Goal: Find specific page/section: Find specific page/section

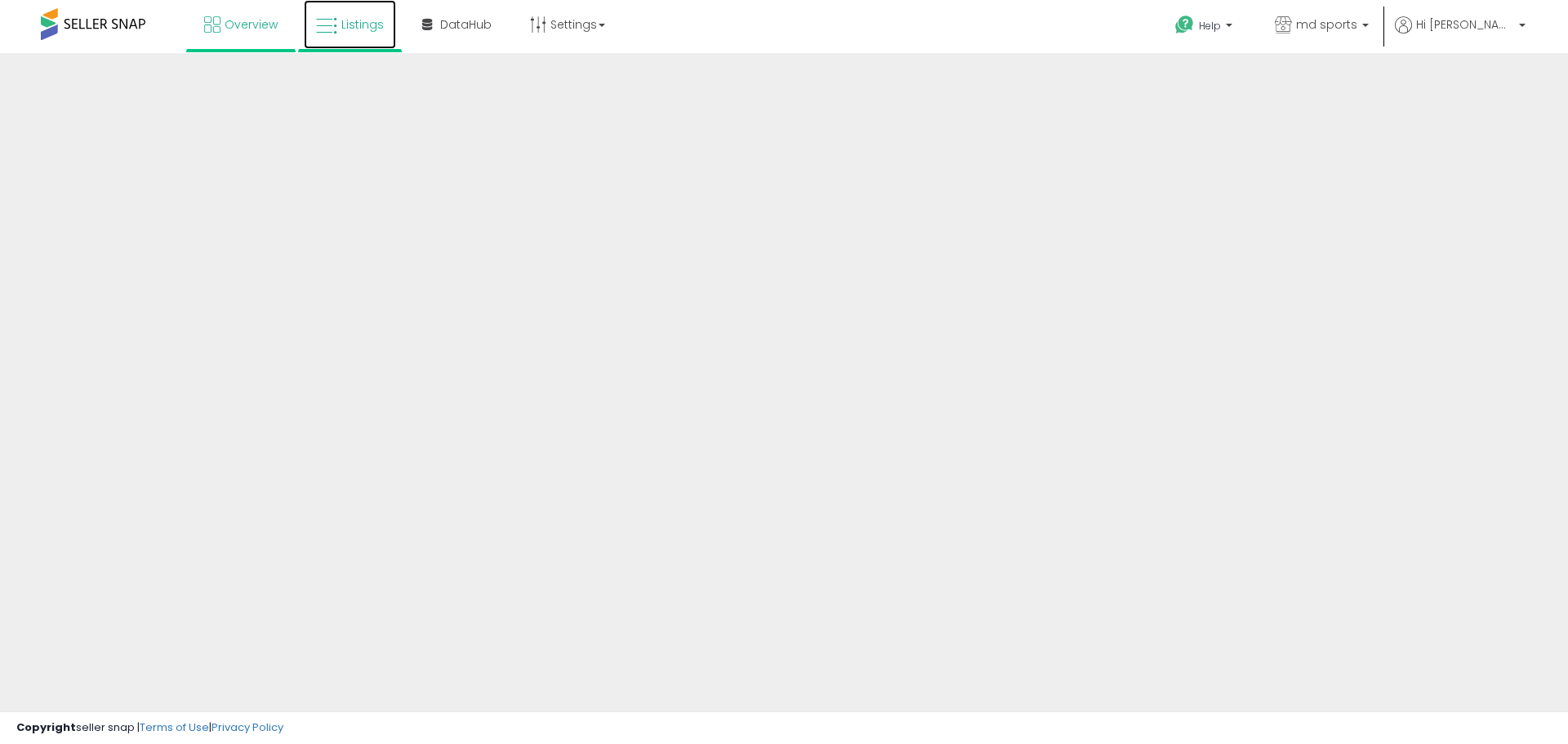
click at [357, 18] on span "Listings" at bounding box center [362, 24] width 43 height 16
click at [1357, 22] on span "md sports" at bounding box center [1327, 24] width 61 height 16
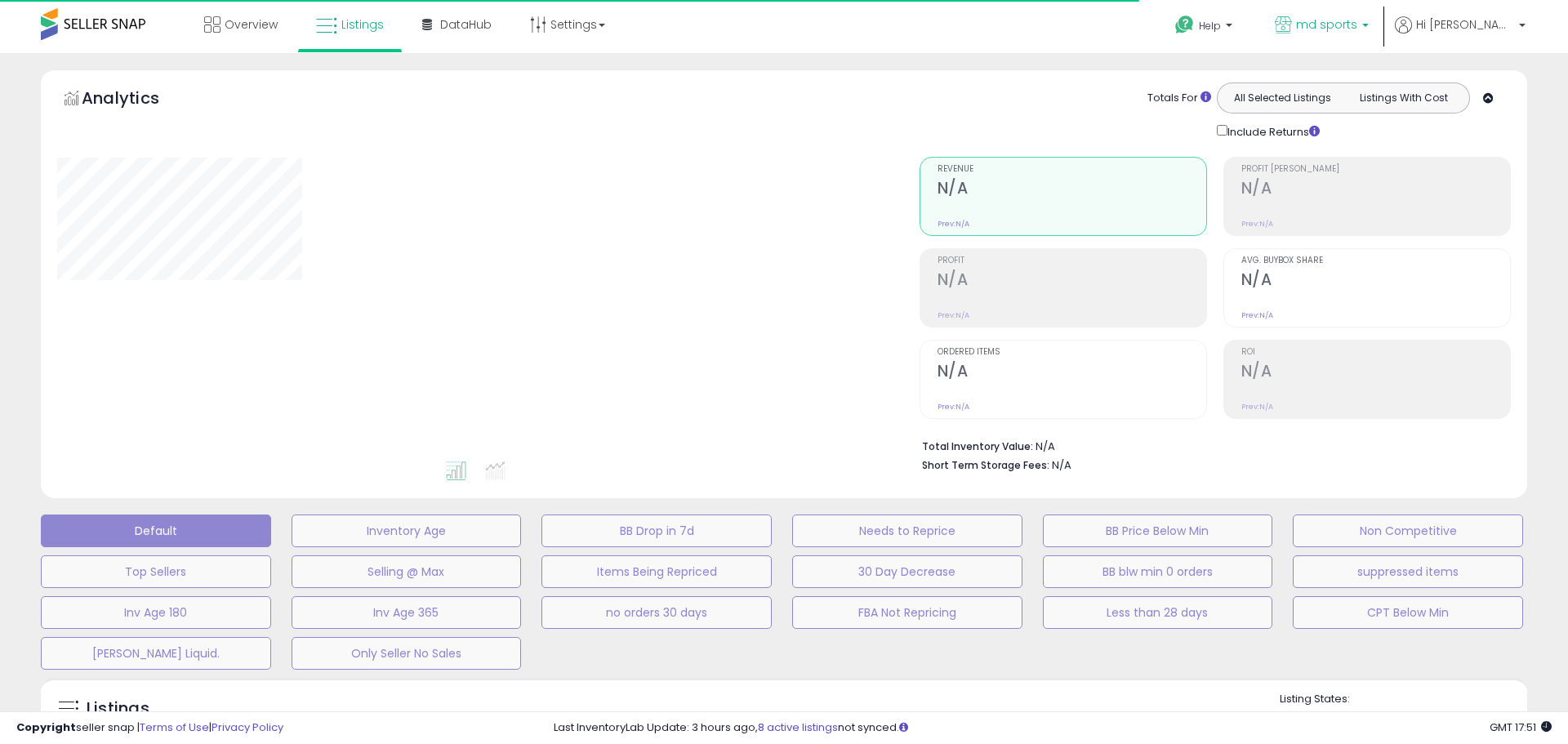
click at [1357, 24] on span "md sports" at bounding box center [1327, 24] width 61 height 16
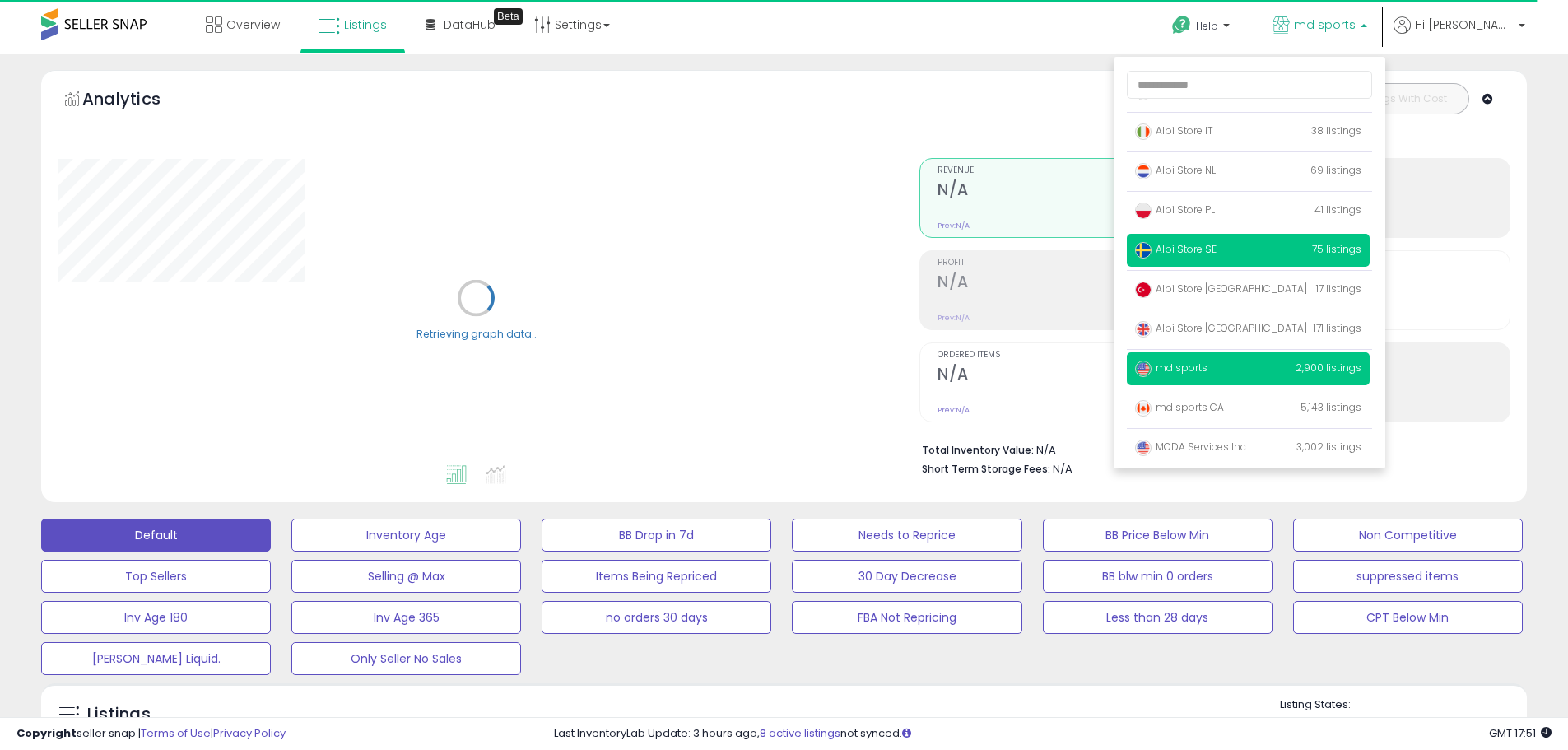
scroll to position [107, 0]
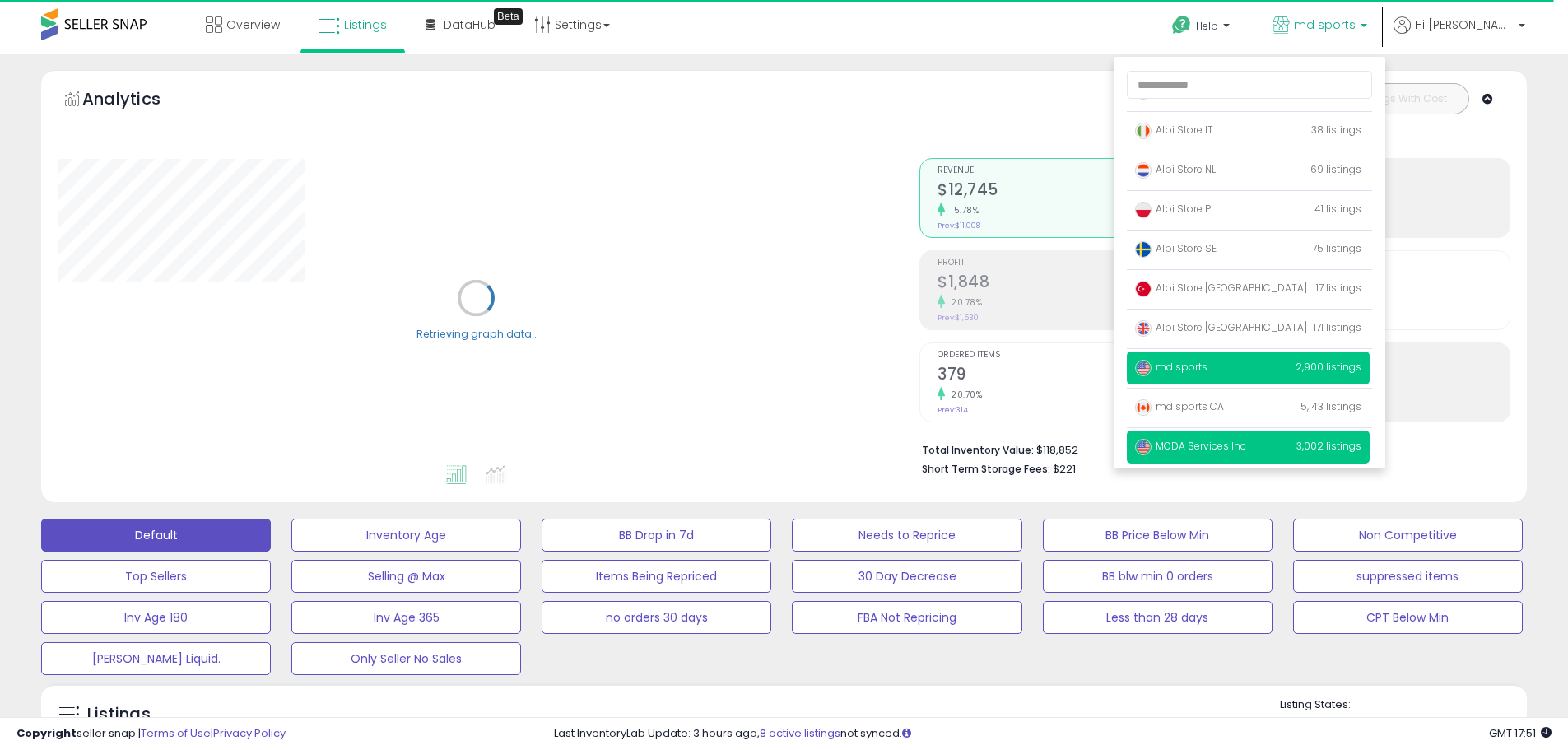
click at [1247, 447] on span "MODA Services Inc" at bounding box center [1190, 446] width 111 height 14
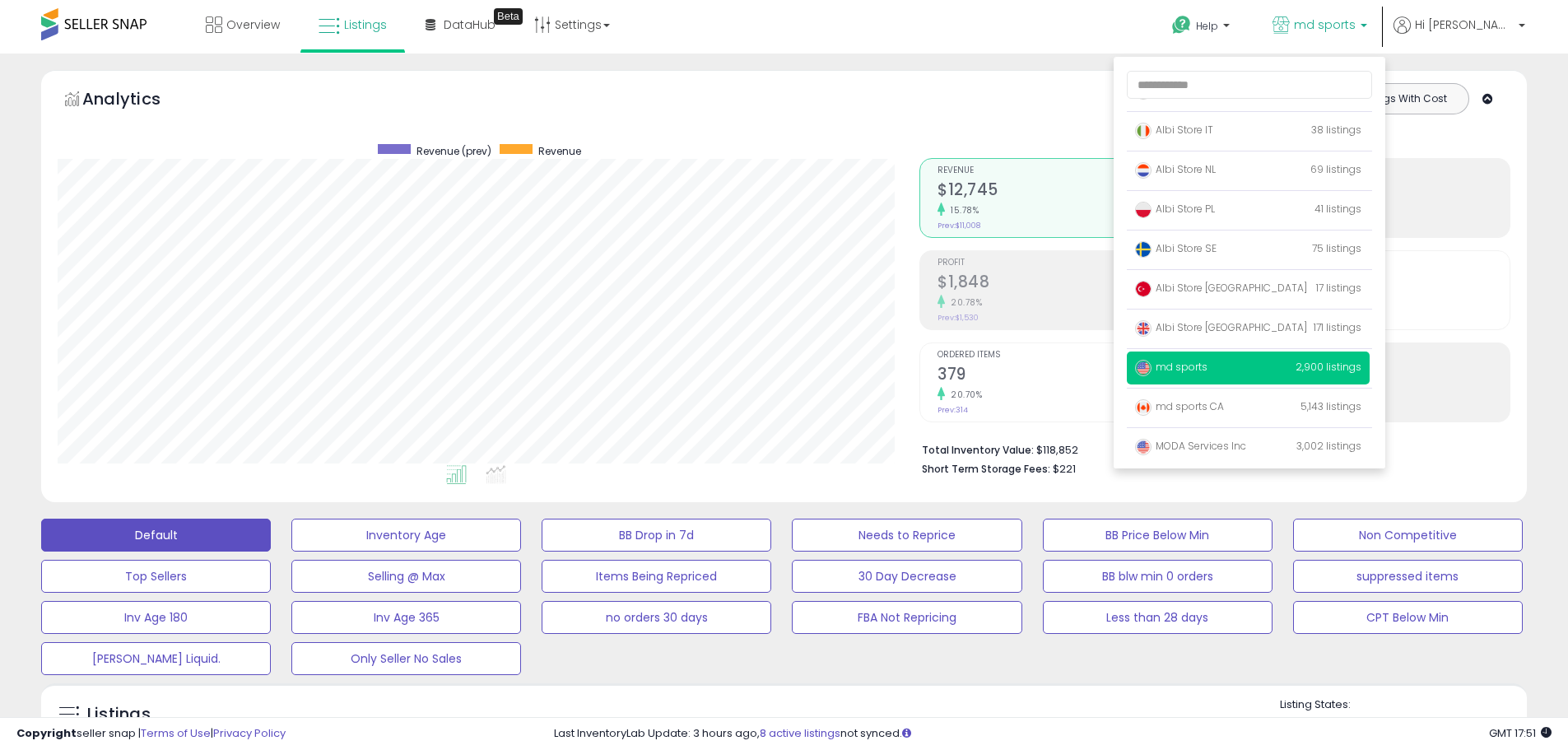
scroll to position [338, 862]
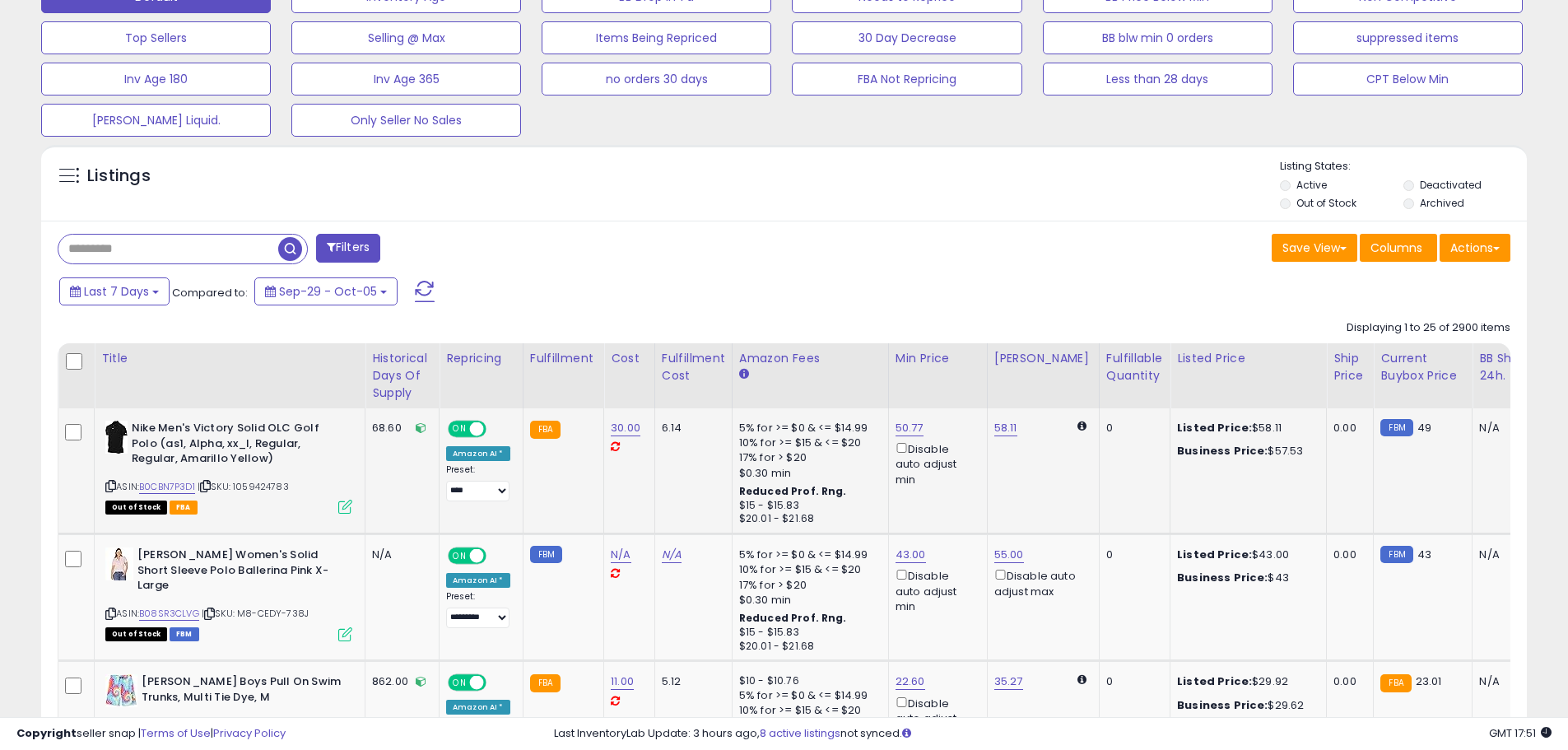
scroll to position [576, 0]
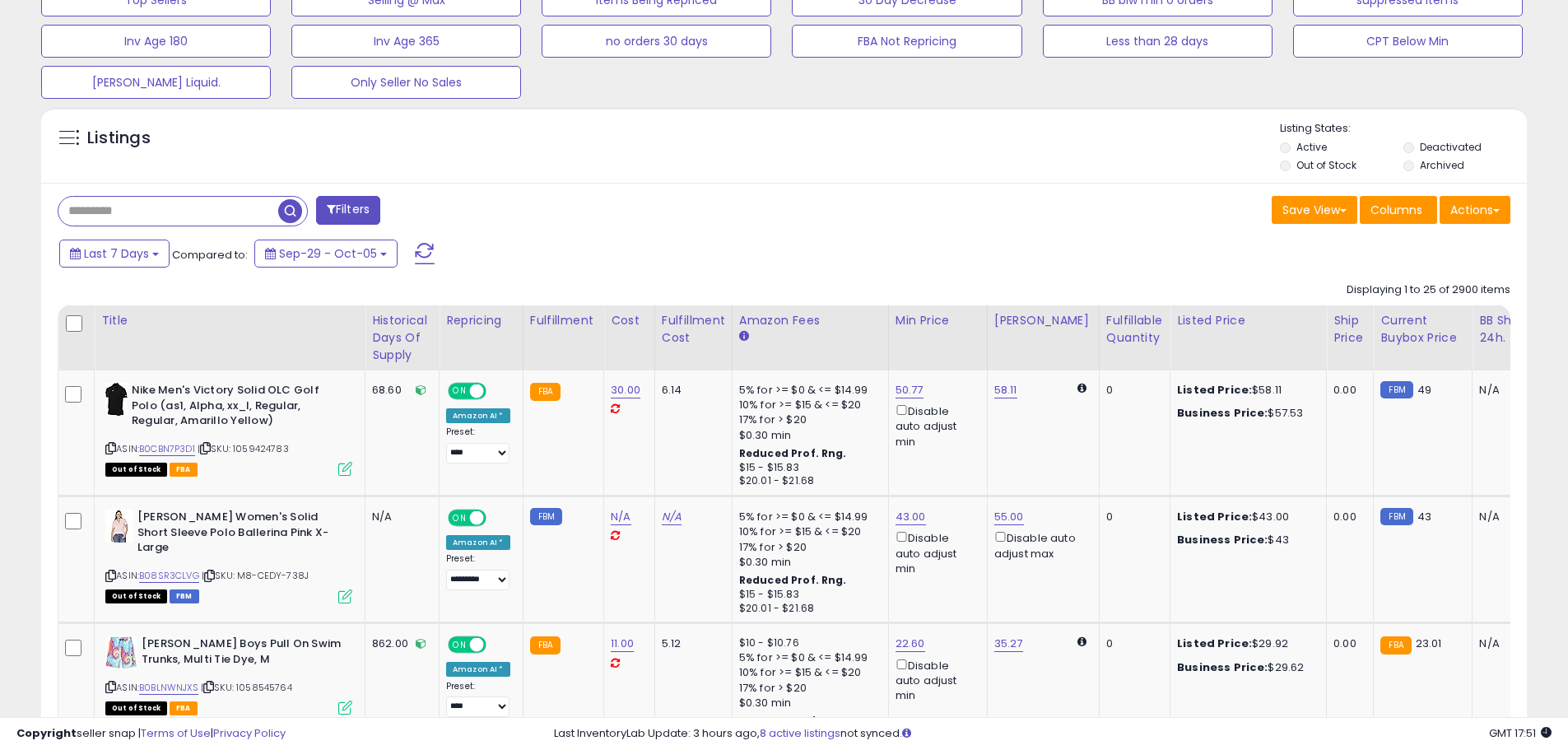
click at [198, 217] on input "text" at bounding box center [168, 211] width 220 height 29
paste input "**********"
type input "**********"
click at [429, 216] on span "button" at bounding box center [433, 211] width 24 height 24
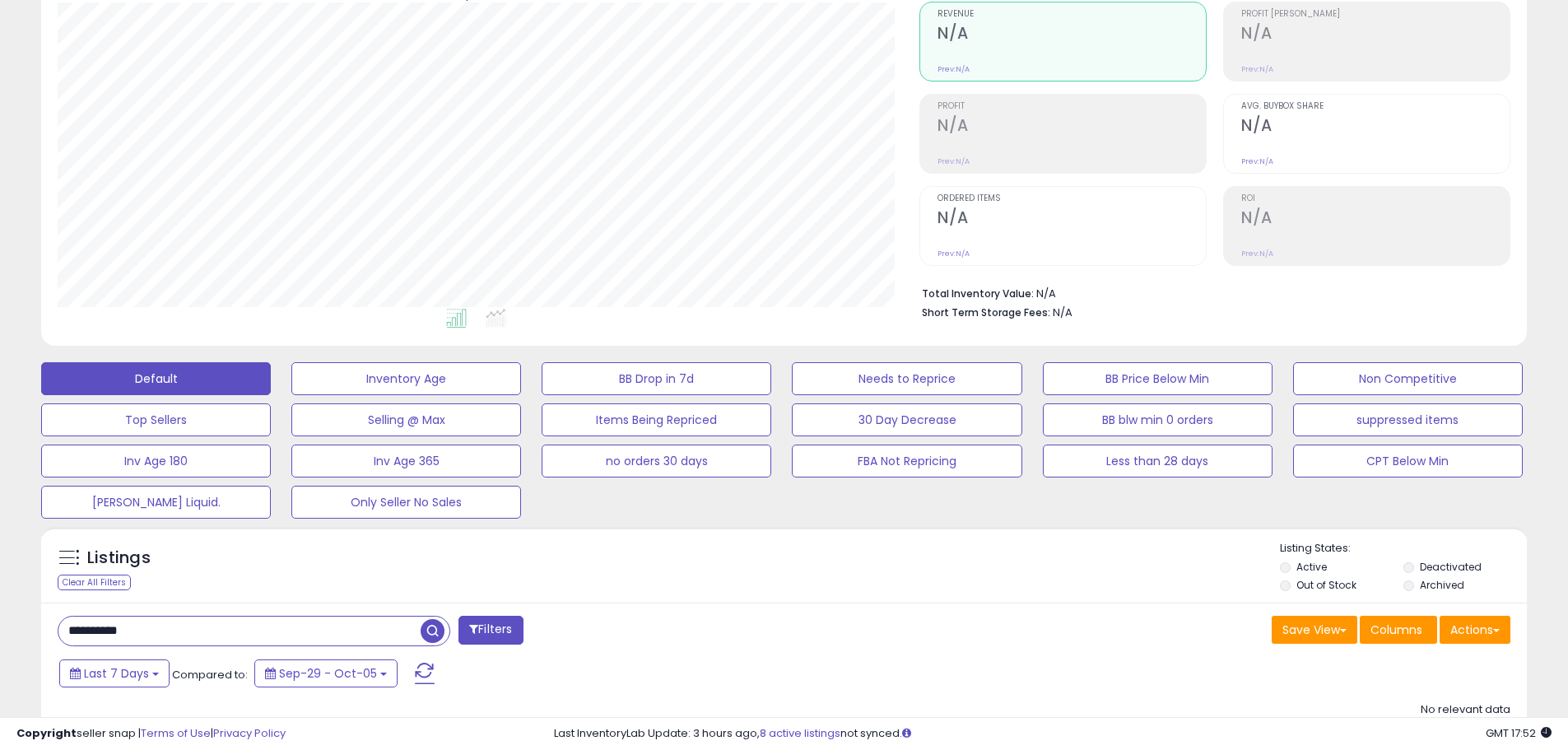
scroll to position [0, 0]
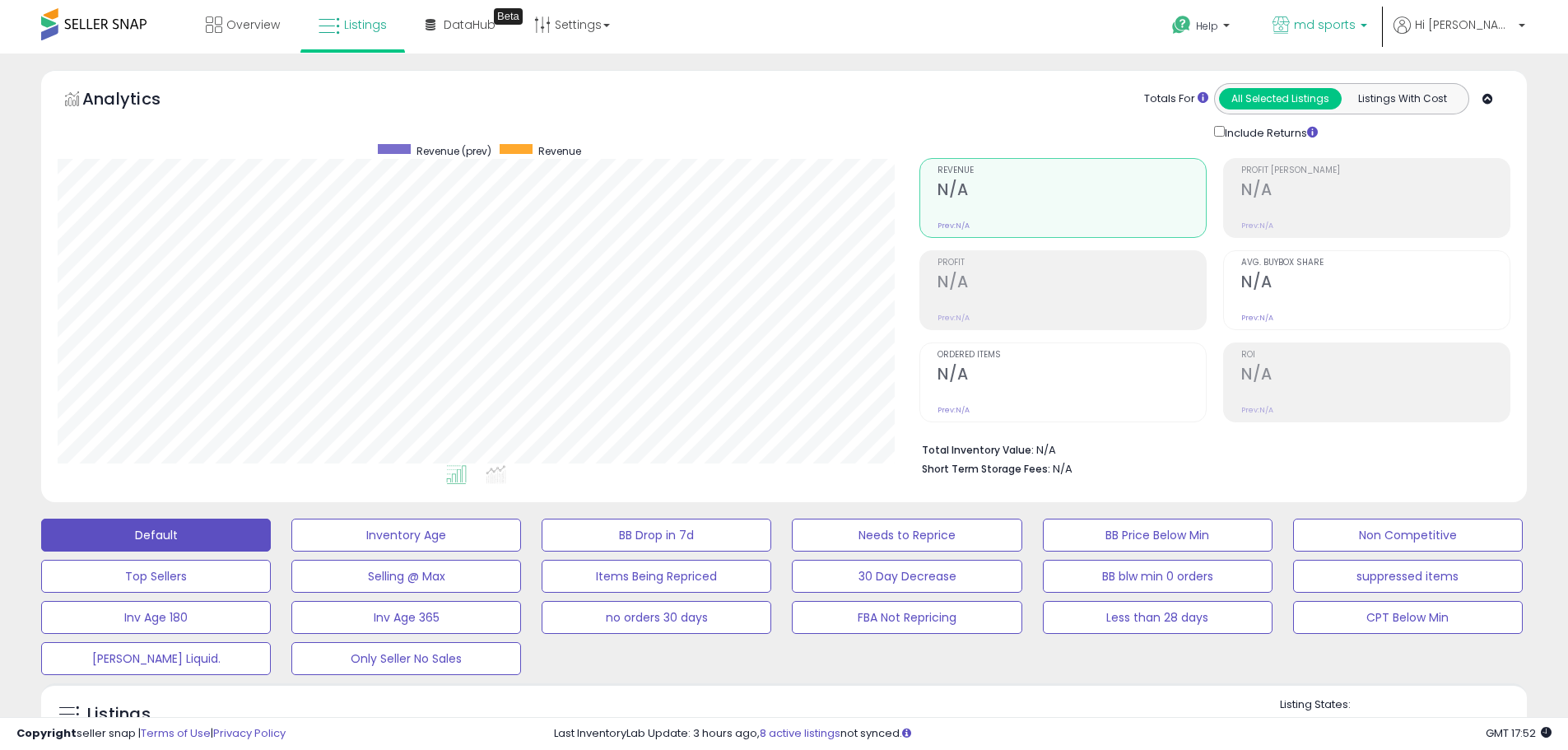
click at [1356, 30] on span "md sports" at bounding box center [1325, 24] width 62 height 16
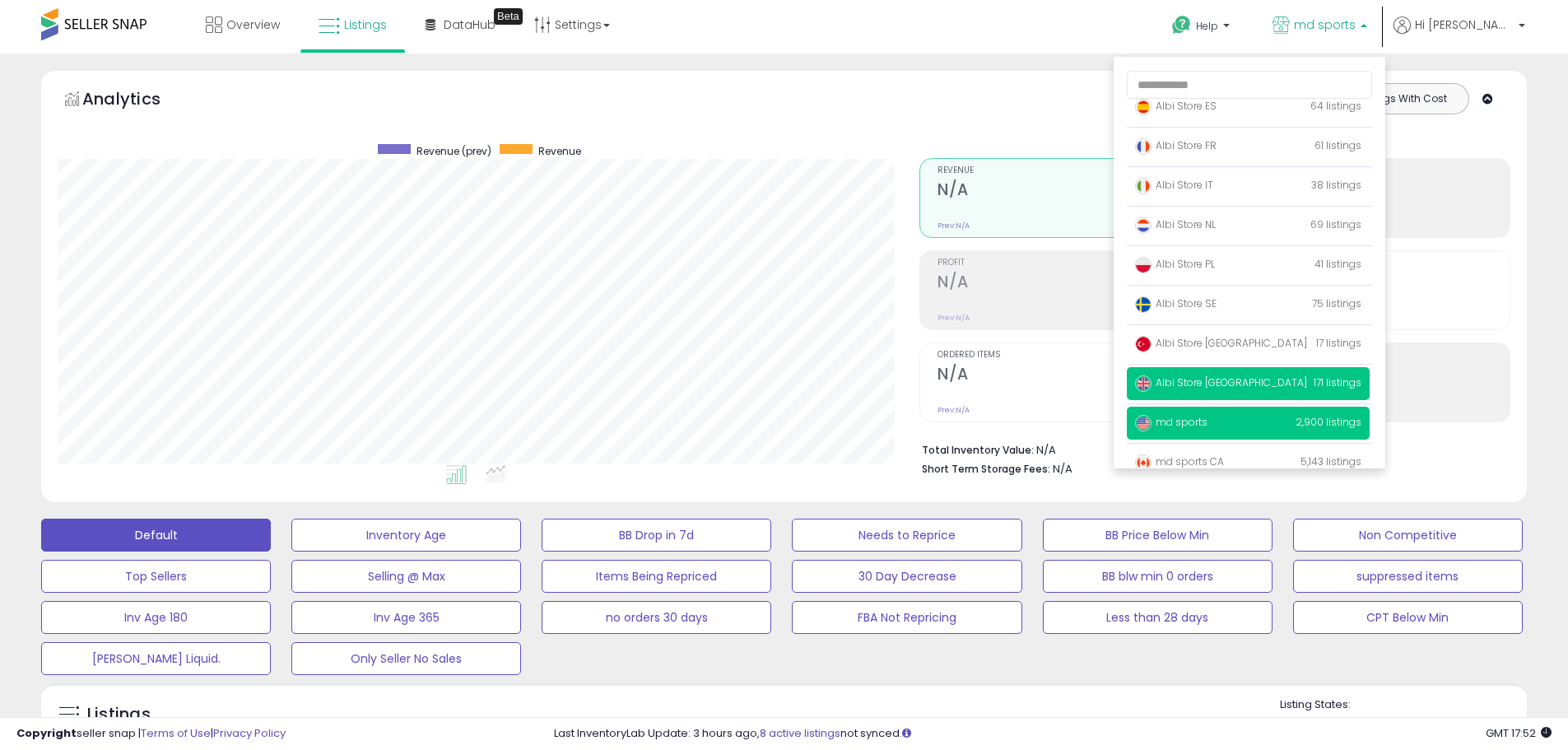
scroll to position [107, 0]
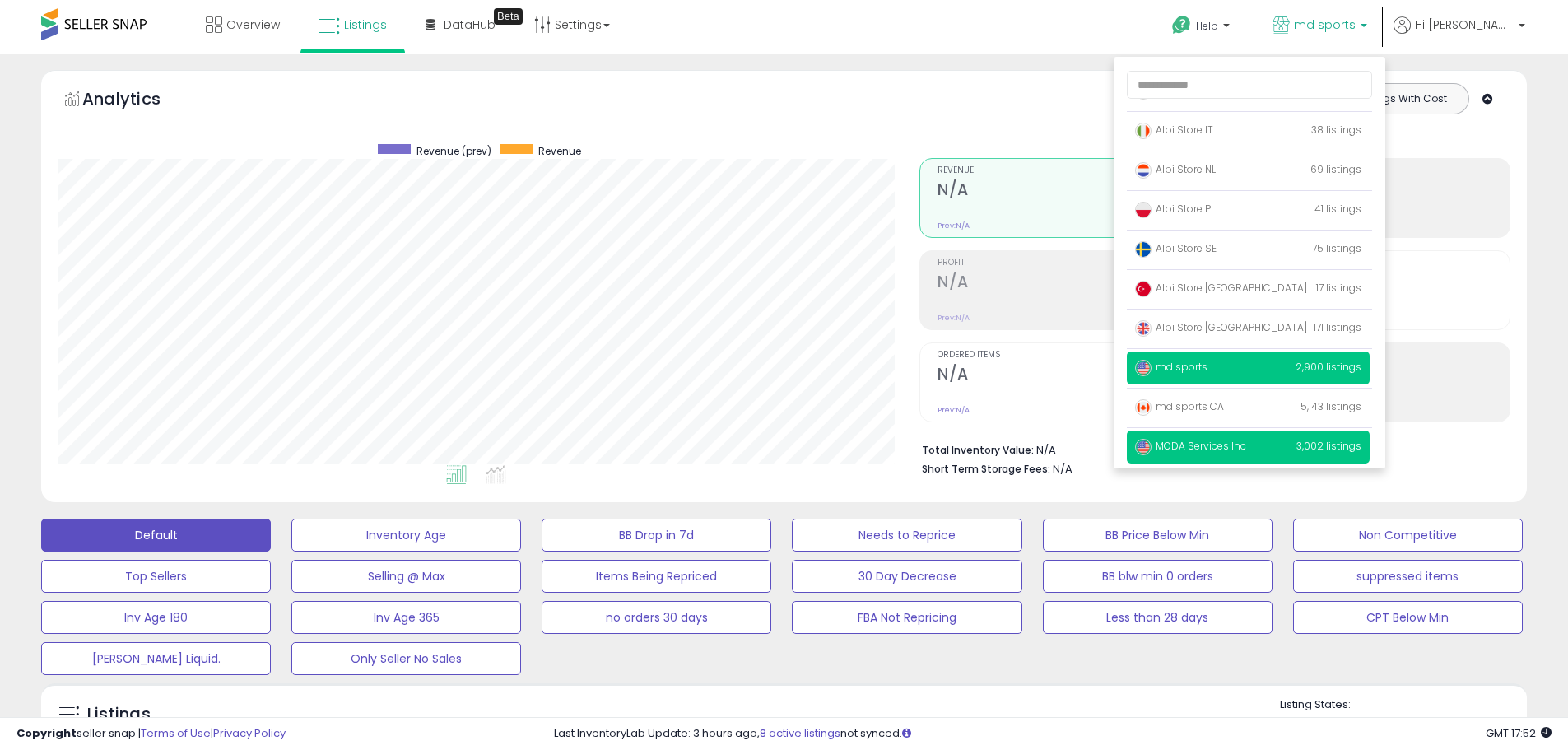
click at [1244, 439] on span "MODA Services Inc" at bounding box center [1190, 446] width 111 height 14
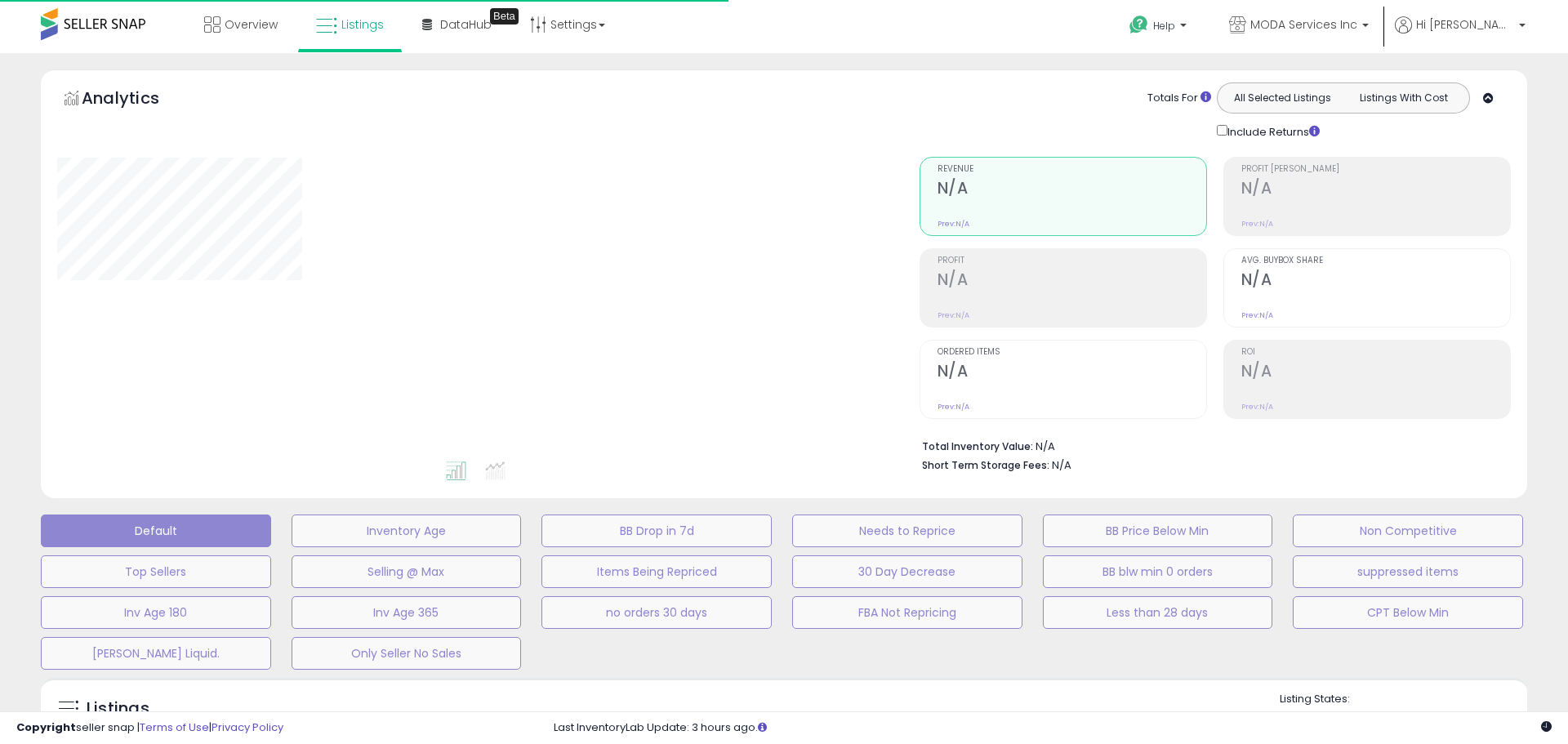
type input "**********"
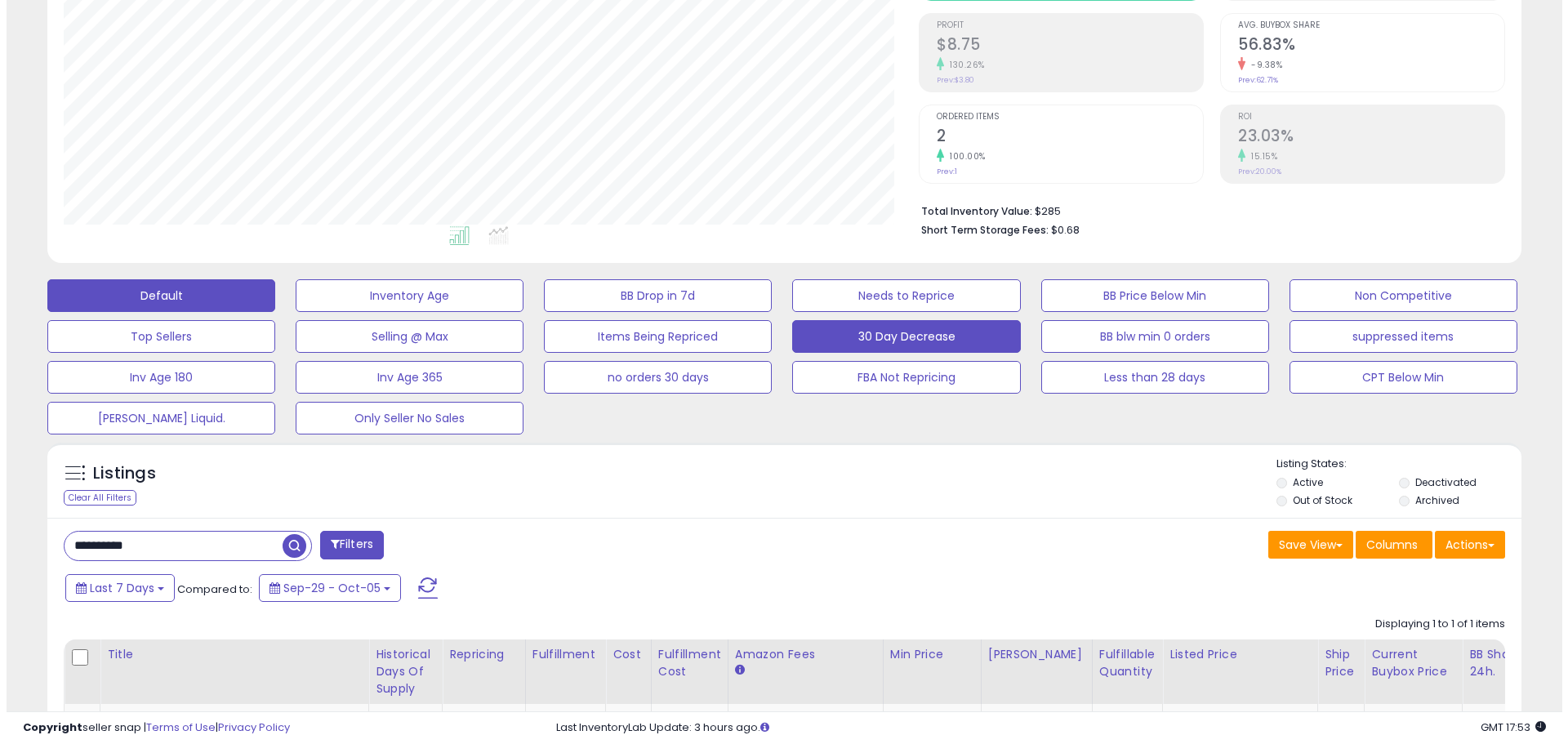
scroll to position [245, 0]
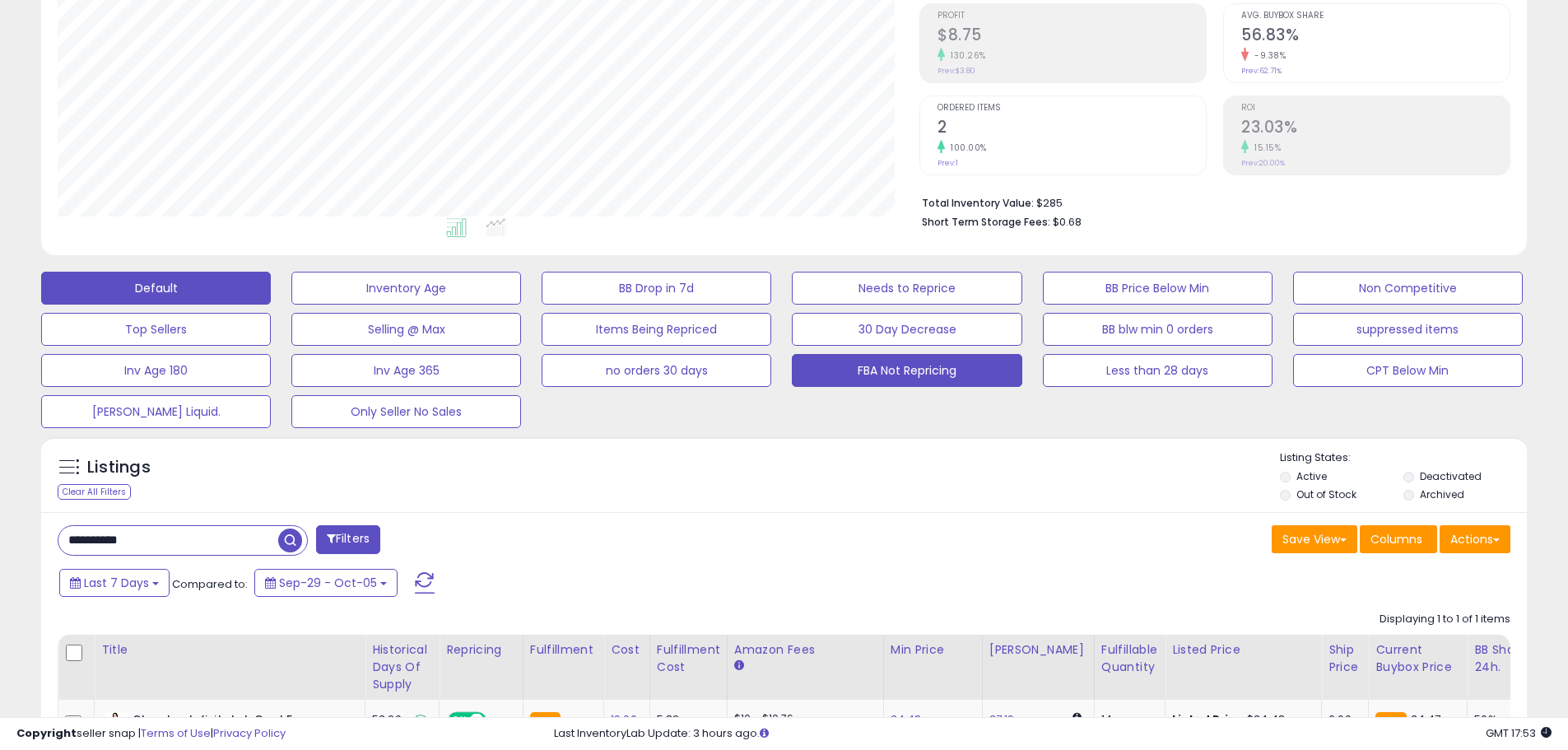
click at [993, 368] on button "FBA Not Repricing" at bounding box center [907, 370] width 230 height 33
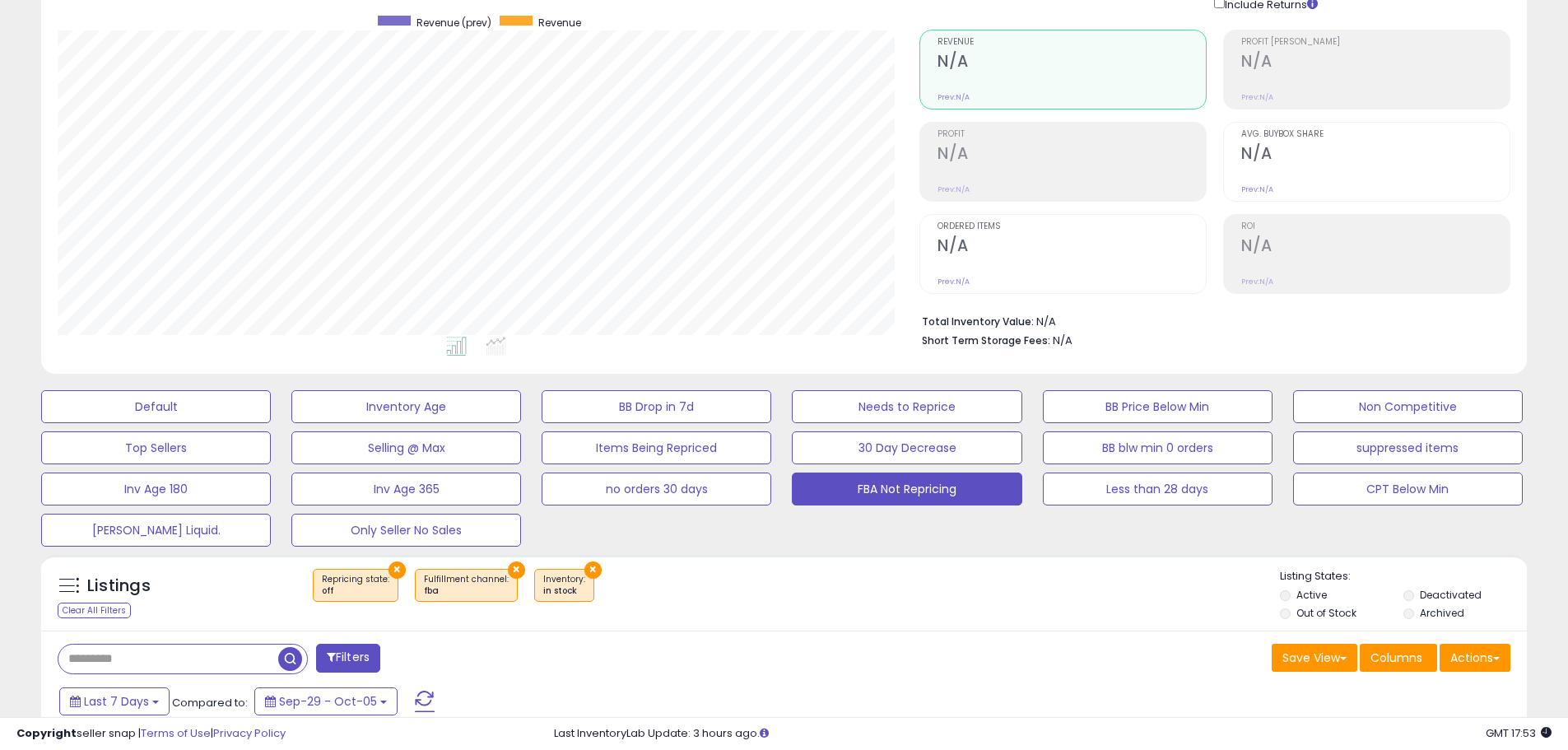
scroll to position [0, 0]
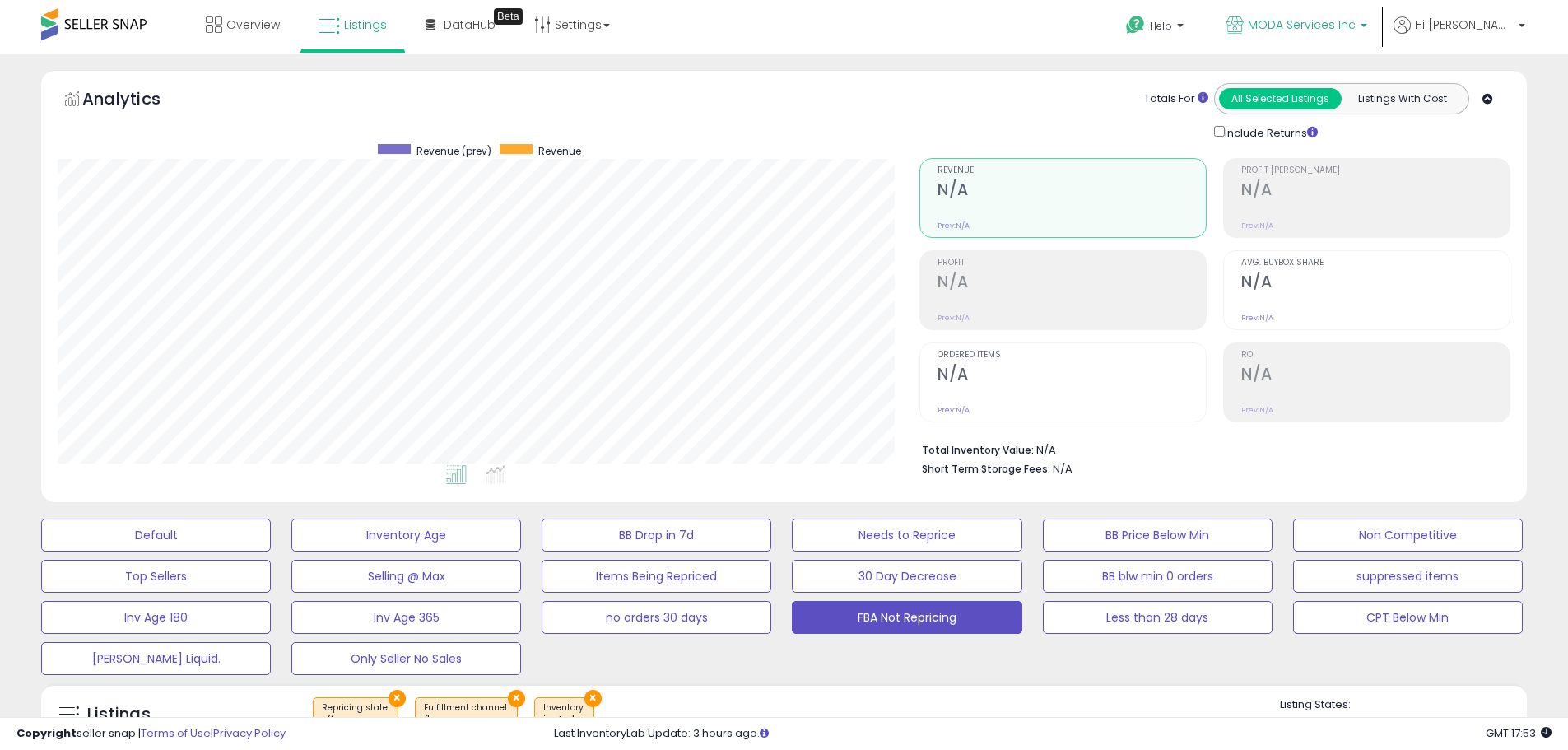
click at [1342, 26] on span "MODA Services Inc" at bounding box center [1302, 24] width 108 height 16
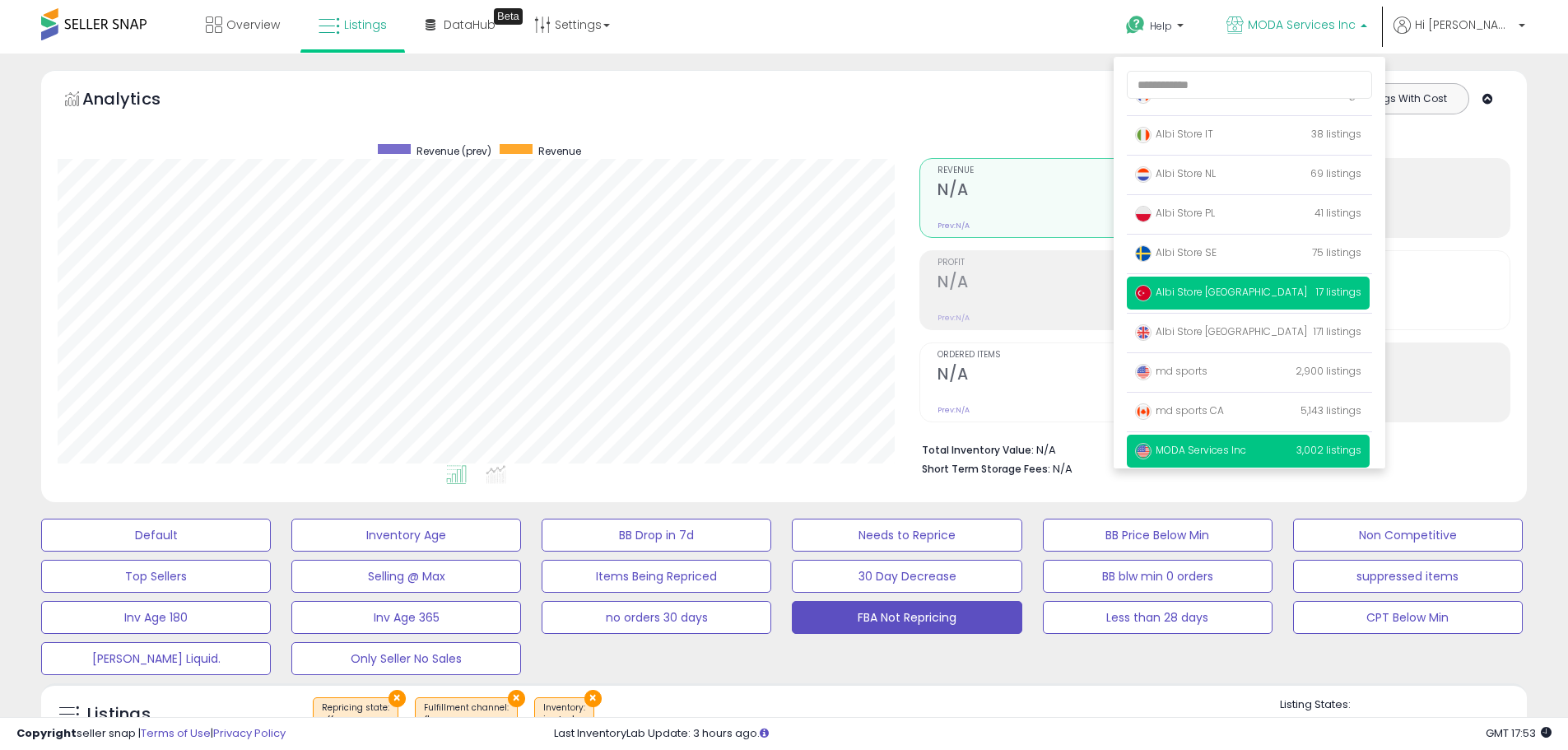
scroll to position [107, 0]
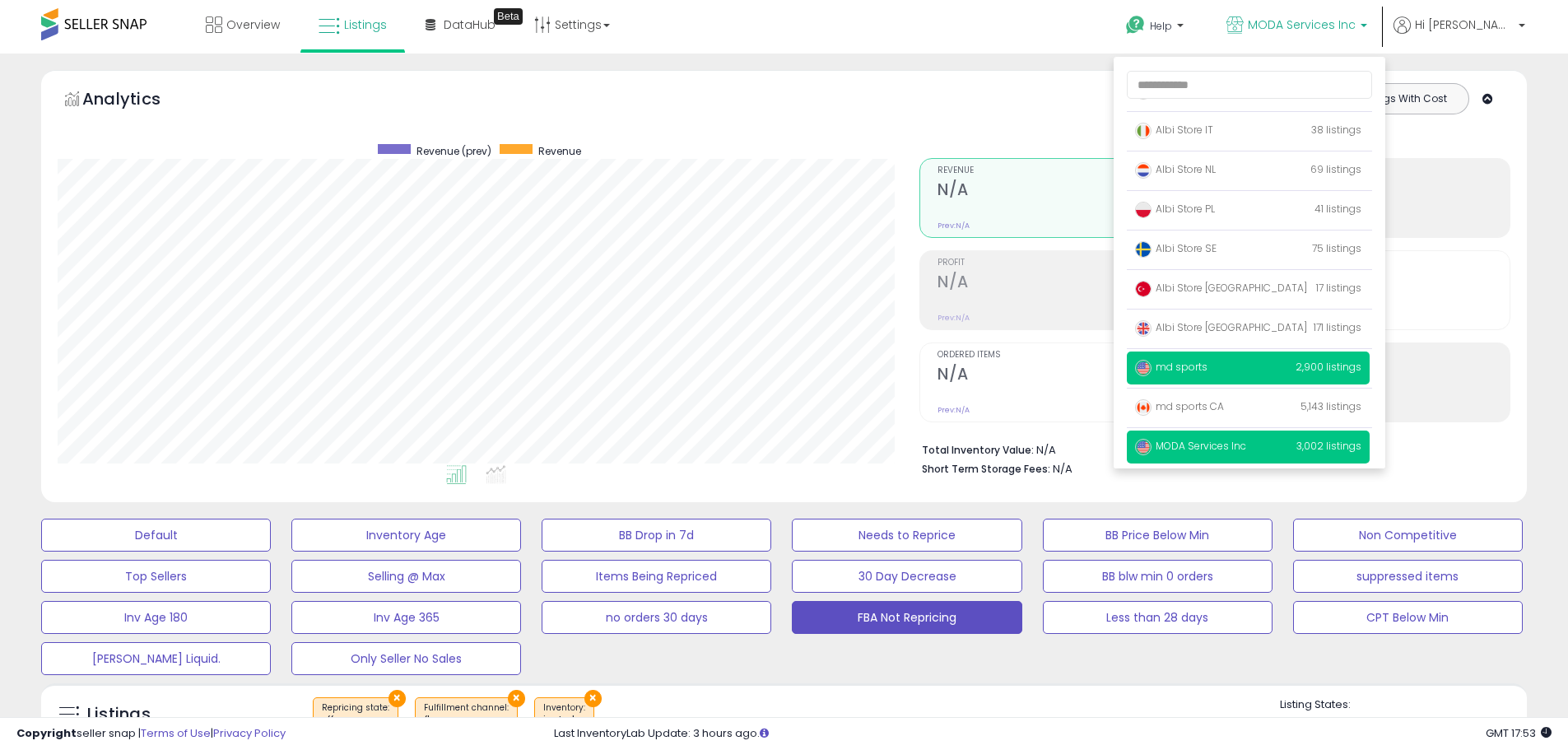
click at [1208, 371] on span "md sports" at bounding box center [1171, 367] width 72 height 14
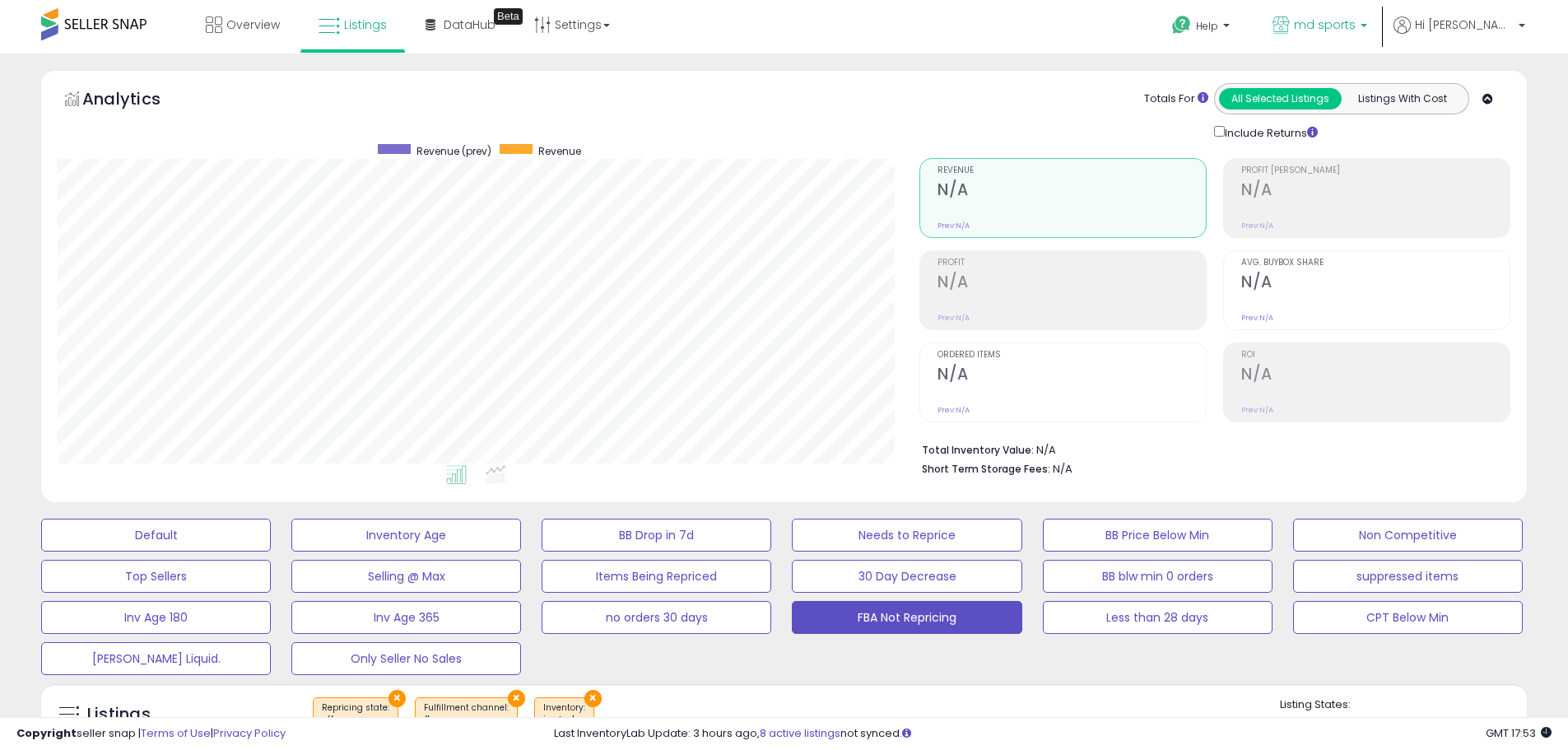
click at [1356, 30] on span "md sports" at bounding box center [1325, 24] width 62 height 16
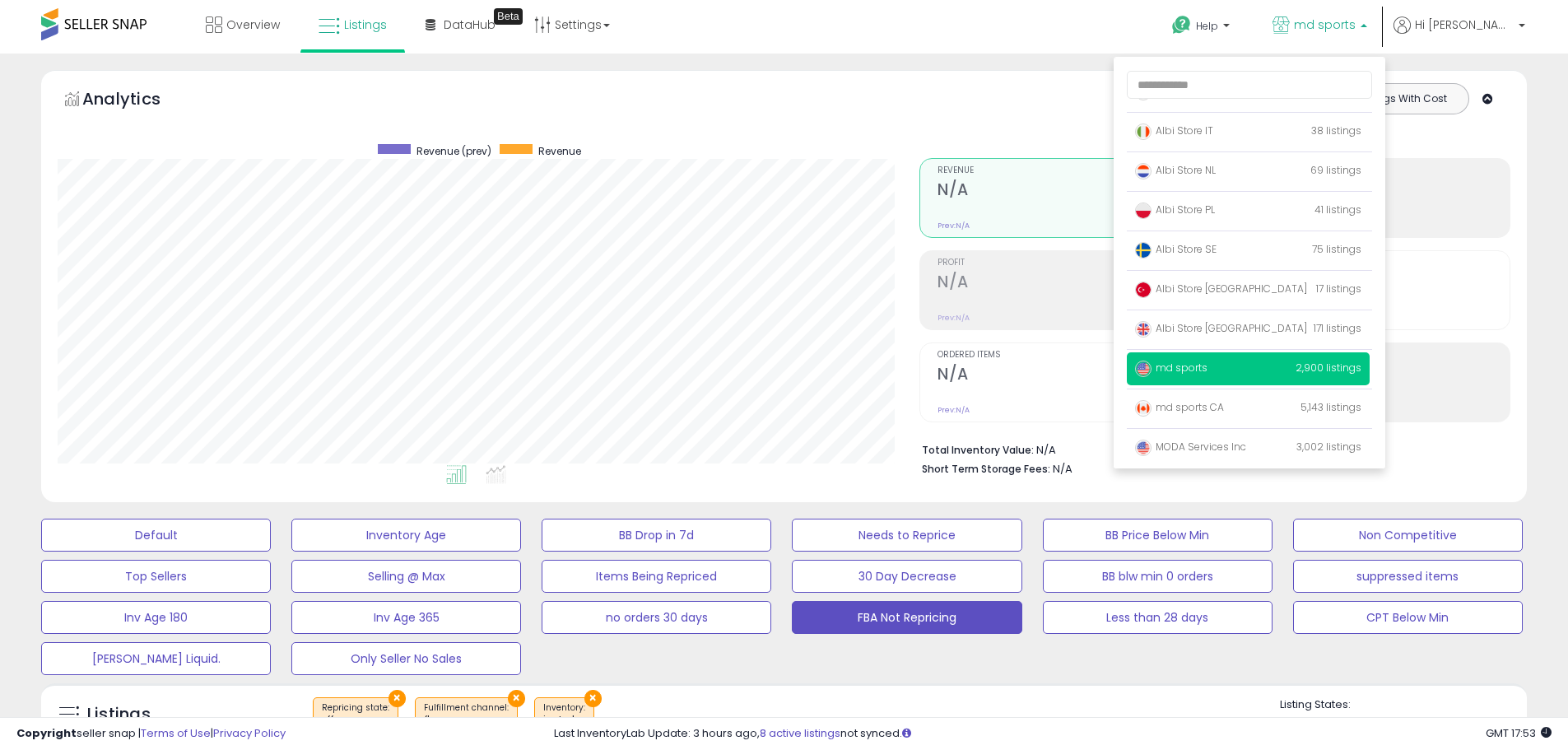
scroll to position [107, 0]
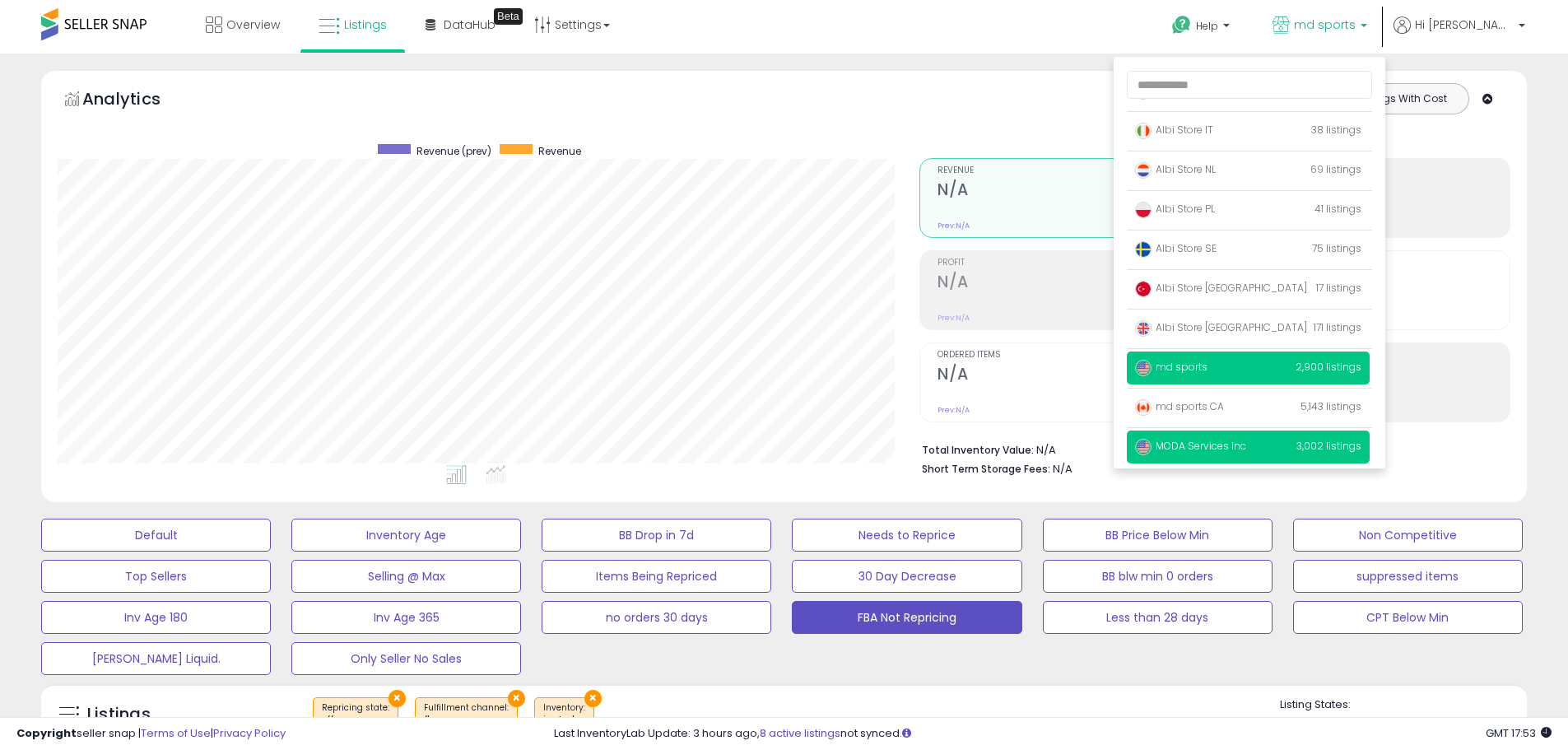
click at [1247, 440] on span "MODA Services Inc" at bounding box center [1190, 446] width 111 height 14
